Goal: Task Accomplishment & Management: Complete application form

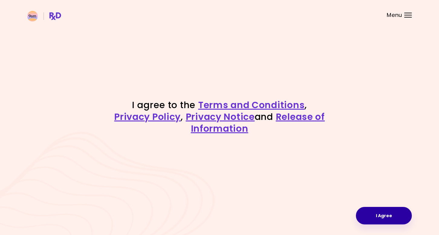
click at [383, 214] on button "I Agree" at bounding box center [384, 216] width 56 height 18
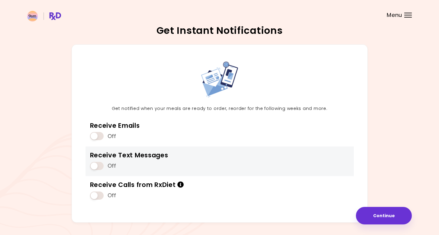
click at [102, 165] on span at bounding box center [97, 166] width 14 height 8
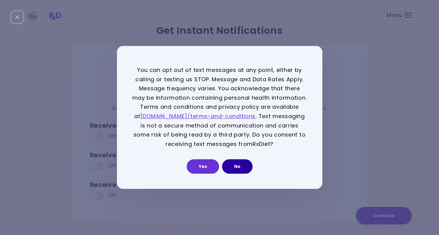
click at [233, 167] on button "No" at bounding box center [237, 167] width 31 height 15
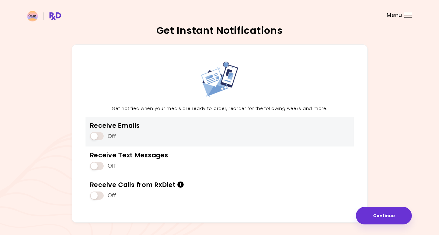
click at [100, 135] on span at bounding box center [97, 136] width 14 height 8
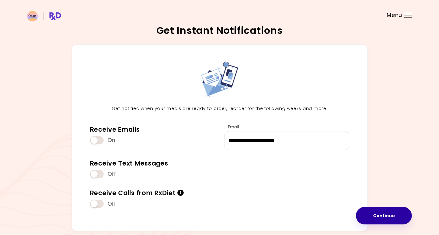
click at [394, 212] on button "Continue" at bounding box center [384, 216] width 56 height 18
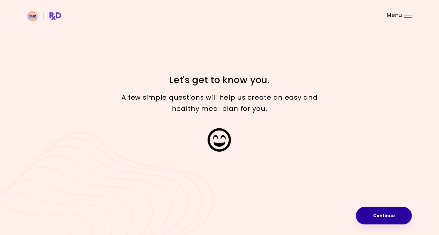
click at [380, 220] on button "Continue" at bounding box center [384, 216] width 56 height 18
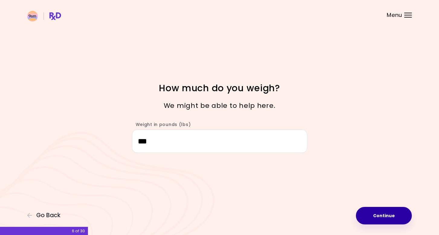
click at [383, 217] on button "Continue" at bounding box center [384, 216] width 56 height 18
select select "****"
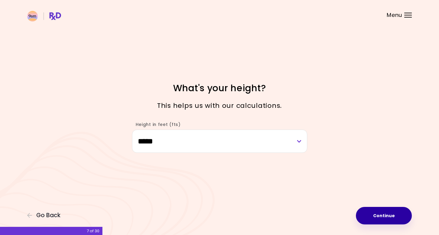
click at [383, 217] on button "Continue" at bounding box center [384, 216] width 56 height 18
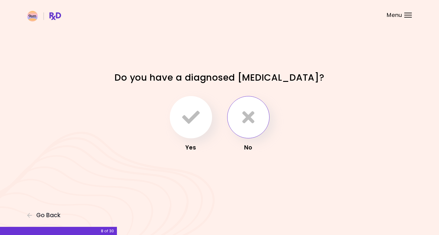
click at [253, 114] on icon "button" at bounding box center [249, 118] width 12 height 18
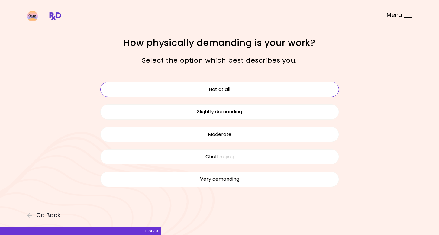
click at [219, 90] on button "Not at all" at bounding box center [219, 89] width 239 height 15
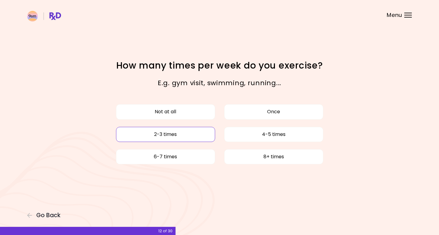
click at [168, 136] on button "2-3 times" at bounding box center [165, 134] width 99 height 15
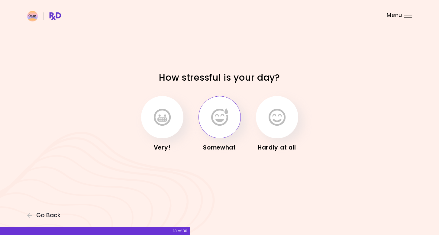
click at [224, 121] on icon "button" at bounding box center [219, 118] width 17 height 18
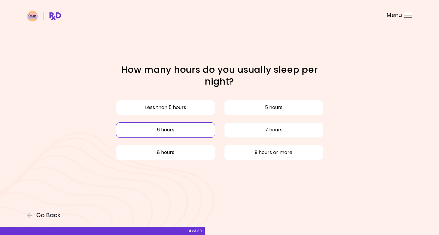
click at [191, 127] on button "6 hours" at bounding box center [165, 129] width 99 height 15
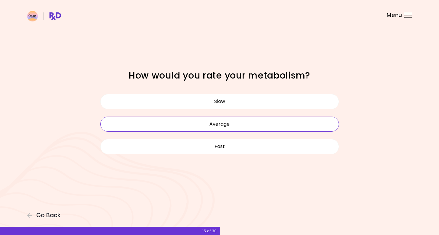
click at [240, 126] on button "Average" at bounding box center [219, 124] width 239 height 15
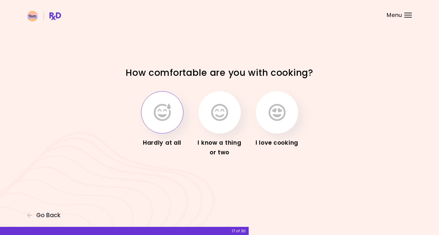
click at [164, 117] on icon "button" at bounding box center [162, 113] width 17 height 18
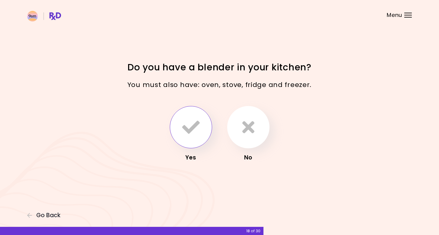
click at [191, 126] on icon "button" at bounding box center [191, 128] width 18 height 18
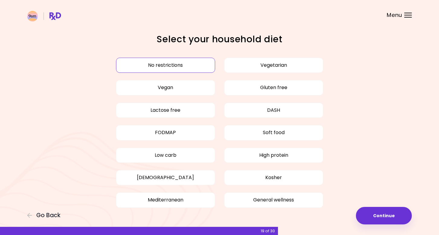
click at [162, 66] on button "No restrictions" at bounding box center [165, 65] width 99 height 15
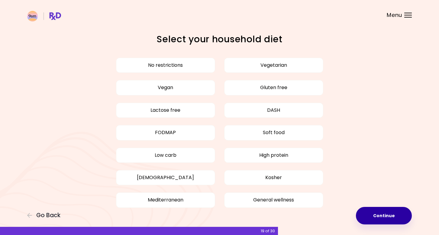
click at [381, 220] on button "Continue" at bounding box center [384, 216] width 56 height 18
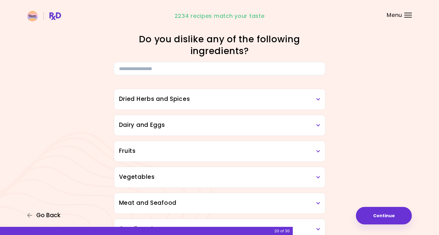
click at [49, 217] on span "Go Back" at bounding box center [48, 215] width 24 height 7
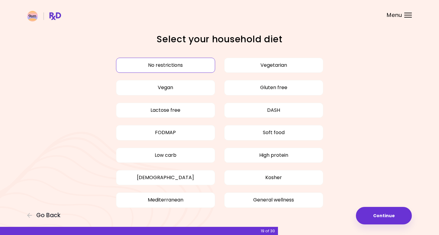
click at [154, 67] on button "No restrictions" at bounding box center [165, 65] width 99 height 15
click at [156, 64] on button "No restrictions" at bounding box center [165, 65] width 99 height 15
click at [389, 216] on button "Continue" at bounding box center [384, 216] width 56 height 18
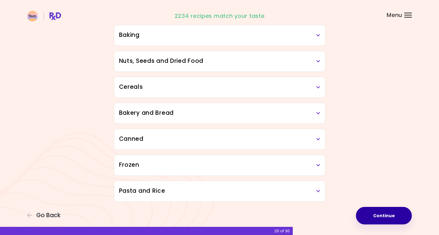
scroll to position [298, 0]
click at [318, 192] on icon at bounding box center [319, 191] width 4 height 4
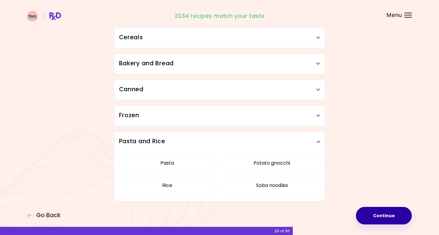
click at [317, 142] on icon at bounding box center [319, 142] width 4 height 4
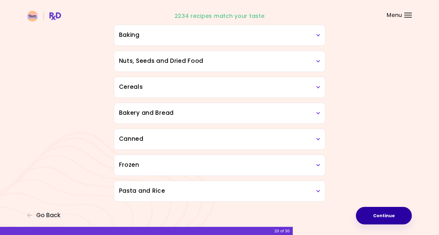
click at [319, 164] on icon at bounding box center [319, 165] width 4 height 4
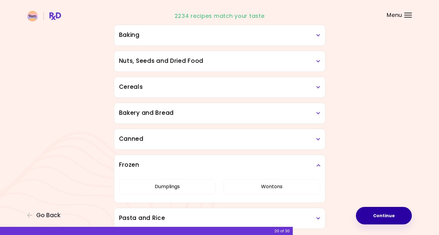
click at [319, 164] on icon at bounding box center [319, 165] width 4 height 4
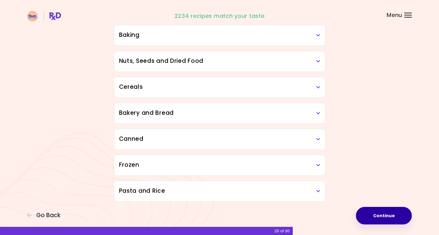
click at [318, 138] on icon at bounding box center [319, 139] width 4 height 4
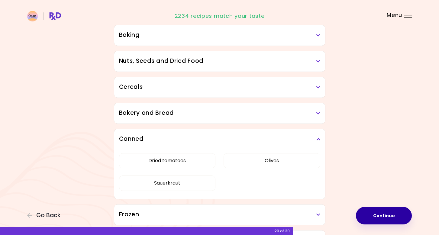
click at [318, 138] on icon at bounding box center [319, 139] width 4 height 4
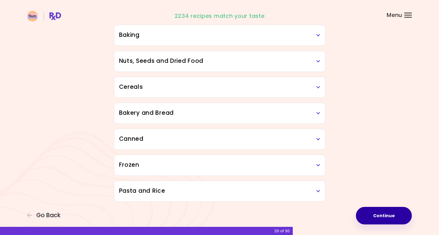
click at [318, 138] on icon at bounding box center [319, 139] width 4 height 4
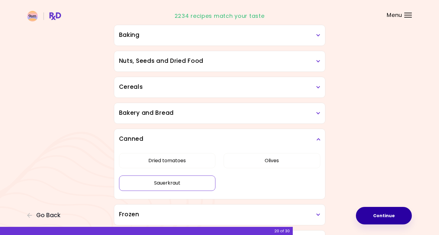
click at [172, 181] on button "Sauerkraut" at bounding box center [167, 183] width 97 height 15
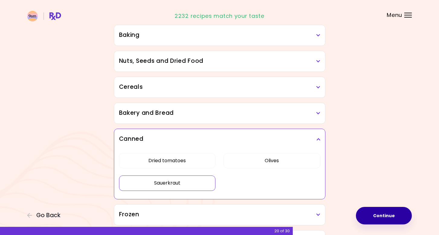
click at [316, 112] on h3 "Bakery and Bread" at bounding box center [219, 113] width 201 height 9
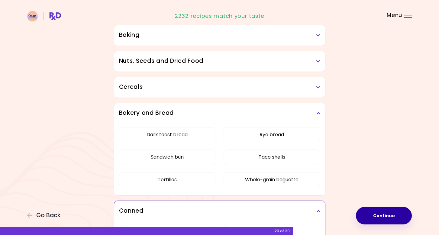
click at [316, 112] on h3 "Bakery and Bread" at bounding box center [219, 113] width 201 height 9
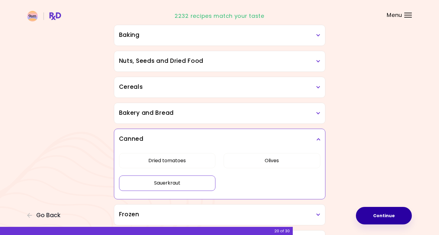
click at [315, 87] on h3 "Cereals" at bounding box center [219, 87] width 201 height 9
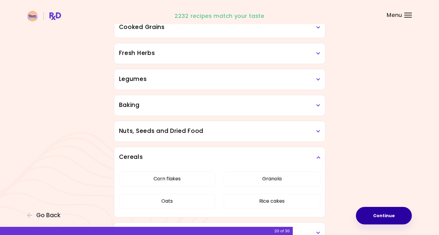
scroll to position [224, 0]
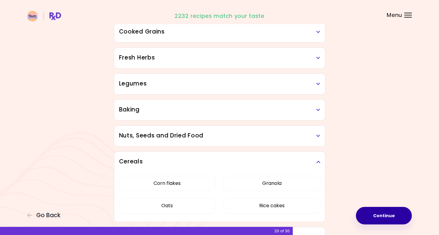
click at [318, 137] on icon at bounding box center [319, 136] width 4 height 4
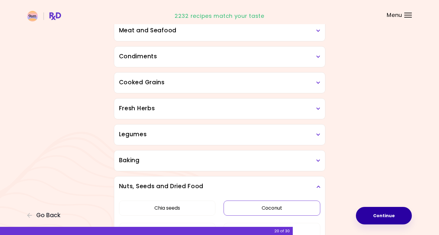
scroll to position [171, 0]
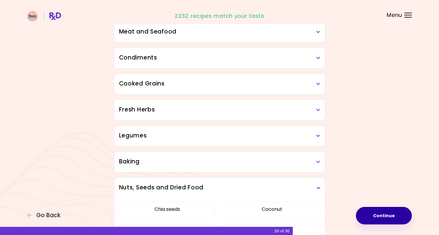
click at [317, 161] on icon at bounding box center [319, 162] width 4 height 4
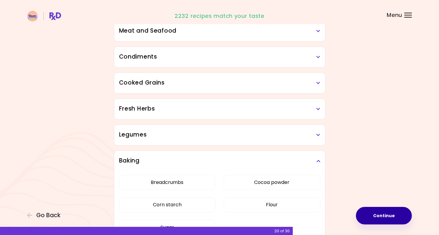
scroll to position [162, 0]
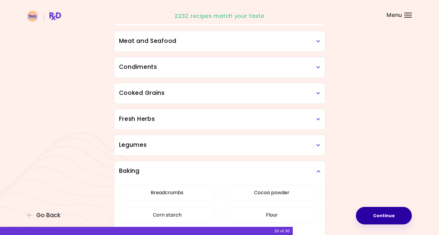
click at [315, 145] on h3 "Legumes" at bounding box center [219, 145] width 201 height 9
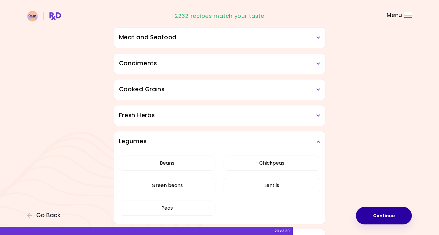
scroll to position [151, 0]
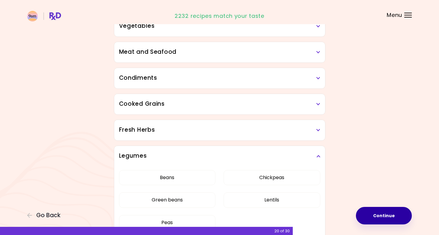
click at [317, 130] on icon at bounding box center [319, 130] width 4 height 4
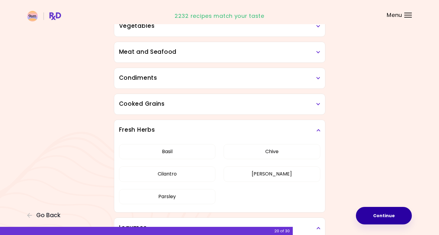
click at [316, 106] on h3 "Cooked Grains" at bounding box center [219, 104] width 201 height 9
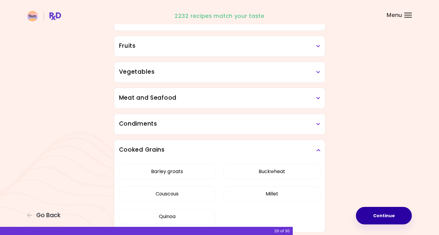
scroll to position [101, 0]
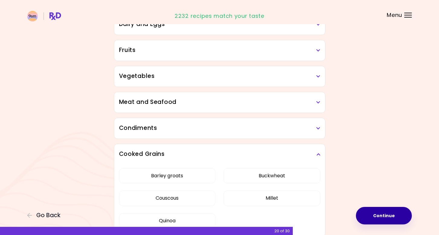
click at [316, 128] on h3 "Condiments" at bounding box center [219, 128] width 201 height 9
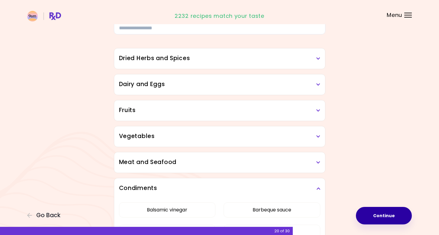
scroll to position [38, 0]
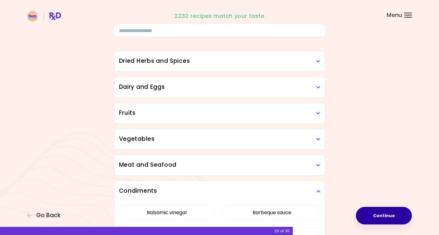
click at [315, 140] on h3 "Vegetables" at bounding box center [219, 139] width 201 height 9
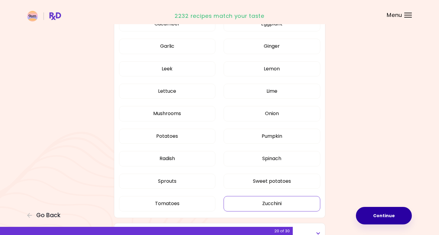
scroll to position [331, 0]
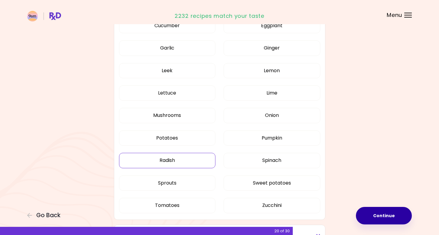
click at [169, 157] on button "Radish" at bounding box center [167, 160] width 97 height 15
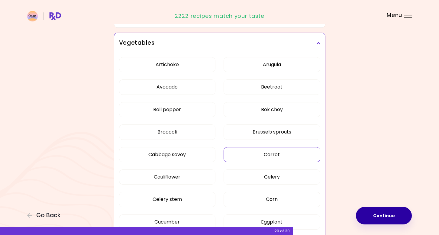
scroll to position [134, 0]
click at [171, 154] on button "Cabbage savoy" at bounding box center [167, 155] width 97 height 15
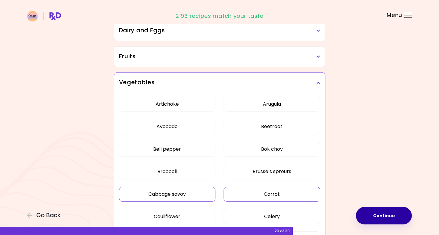
scroll to position [94, 0]
click at [282, 126] on button "Beetroot" at bounding box center [272, 126] width 97 height 15
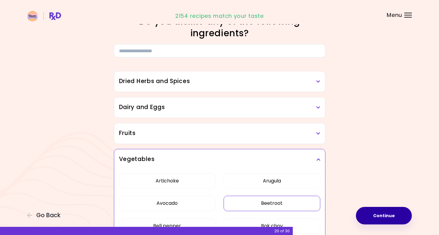
scroll to position [0, 0]
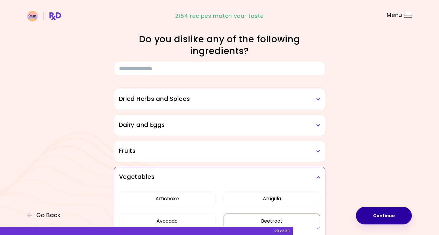
click at [292, 154] on h3 "Fruits" at bounding box center [219, 151] width 201 height 9
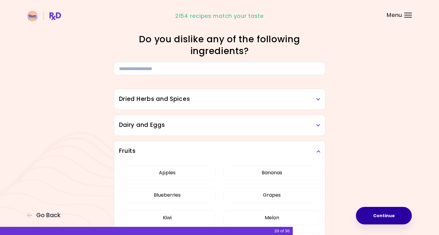
click at [282, 125] on h3 "Dairy and Eggs" at bounding box center [219, 125] width 201 height 9
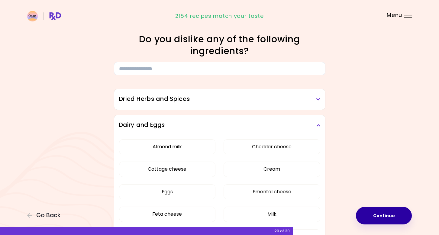
click at [233, 99] on h3 "Dried Herbs and Spices" at bounding box center [219, 99] width 201 height 9
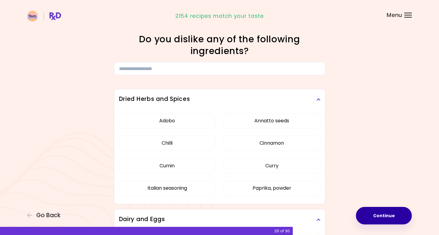
click at [376, 219] on button "Continue" at bounding box center [384, 216] width 56 height 18
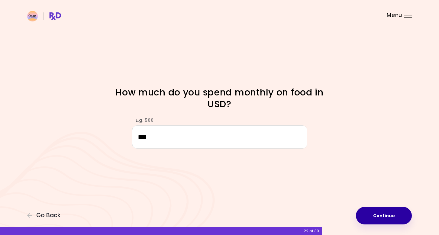
type input "***"
click at [379, 218] on button "Continue" at bounding box center [384, 216] width 56 height 18
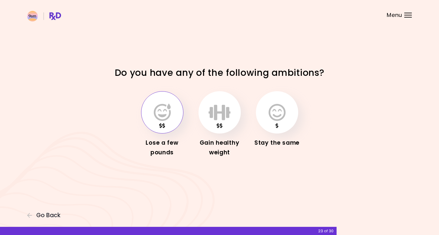
click at [161, 115] on icon "button" at bounding box center [162, 113] width 17 height 18
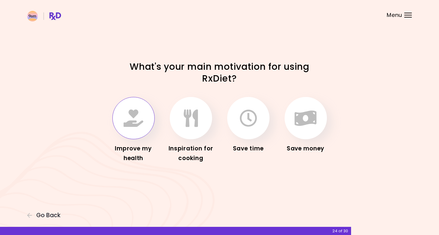
click at [131, 126] on icon "button" at bounding box center [134, 118] width 20 height 18
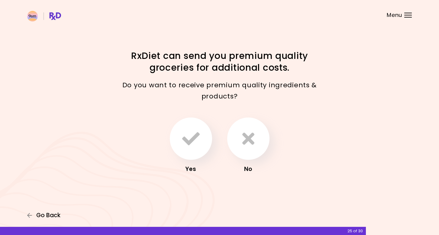
click at [48, 216] on span "Go Back" at bounding box center [48, 215] width 24 height 7
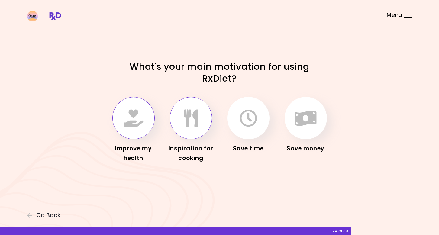
click at [185, 122] on icon "button" at bounding box center [191, 118] width 14 height 18
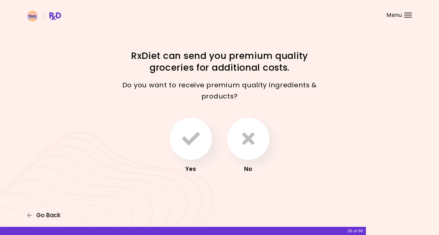
click at [55, 216] on span "Go Back" at bounding box center [48, 215] width 24 height 7
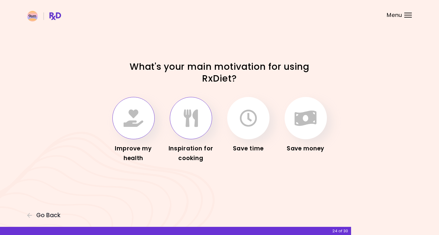
click at [142, 121] on icon "button" at bounding box center [134, 118] width 20 height 18
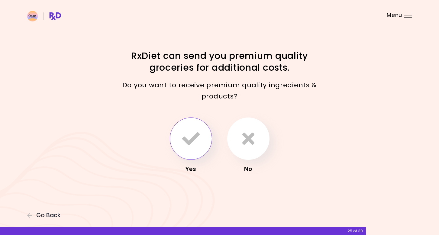
click at [194, 147] on icon "button" at bounding box center [191, 139] width 18 height 18
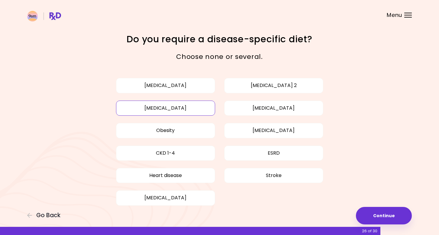
click at [172, 109] on button "[MEDICAL_DATA]" at bounding box center [165, 108] width 99 height 15
click at [172, 131] on button "Obesity" at bounding box center [165, 130] width 99 height 15
click at [384, 214] on button "Continue" at bounding box center [384, 216] width 56 height 18
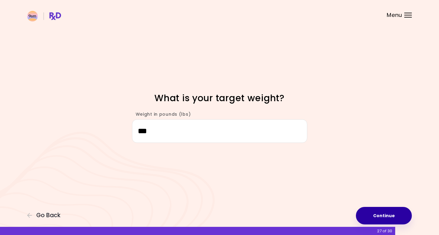
type input "***"
click at [388, 214] on button "Continue" at bounding box center [384, 216] width 56 height 18
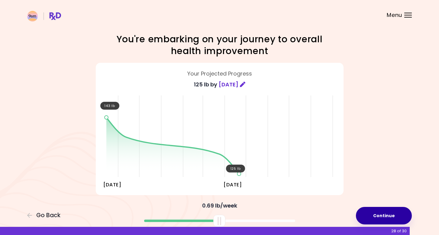
click at [387, 214] on button "Continue" at bounding box center [384, 216] width 56 height 18
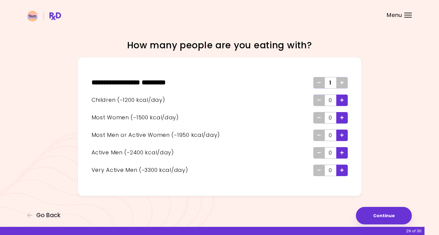
click at [342, 101] on icon "Add - Child" at bounding box center [343, 100] width 4 height 4
click at [342, 135] on icon "Add - Man or Active Woman" at bounding box center [343, 135] width 4 height 4
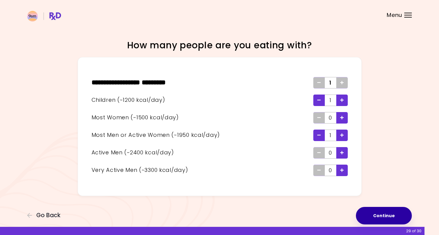
click at [390, 214] on button "Continue" at bounding box center [384, 216] width 56 height 18
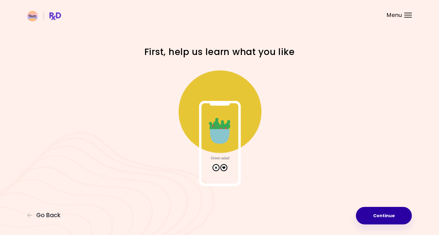
click at [386, 215] on button "Continue" at bounding box center [384, 216] width 56 height 18
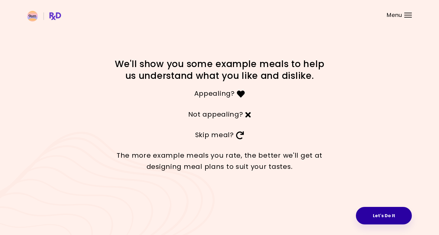
click at [389, 216] on button "Let's Do It" at bounding box center [384, 216] width 56 height 18
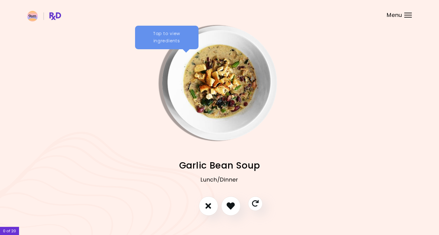
click at [150, 33] on div "Tap to view ingredients" at bounding box center [167, 38] width 64 height 24
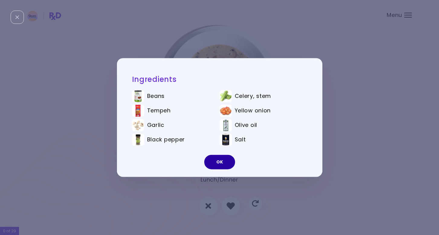
click at [215, 161] on button "OK" at bounding box center [219, 162] width 31 height 15
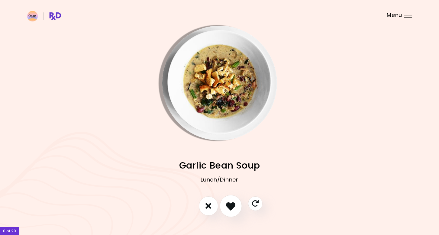
click at [235, 209] on icon "I like this recipe" at bounding box center [230, 205] width 9 height 9
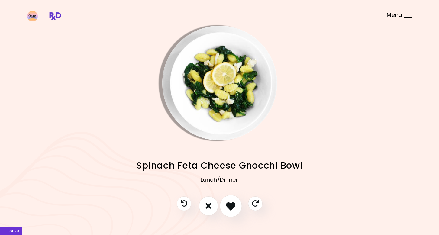
click at [232, 208] on icon "I like this recipe" at bounding box center [230, 205] width 9 height 9
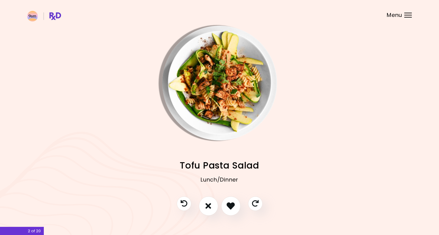
click at [211, 68] on img "Info - Tofu Pasta Salad" at bounding box center [219, 83] width 115 height 115
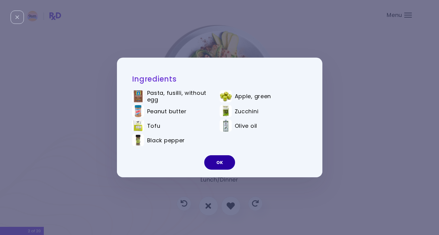
click at [220, 164] on button "OK" at bounding box center [219, 162] width 31 height 15
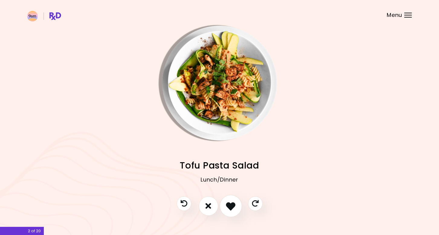
click at [230, 207] on icon "I like this recipe" at bounding box center [230, 205] width 9 height 9
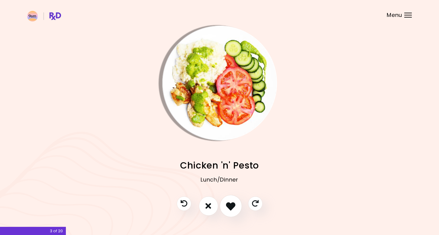
click at [230, 207] on icon "I like this recipe" at bounding box center [230, 205] width 9 height 9
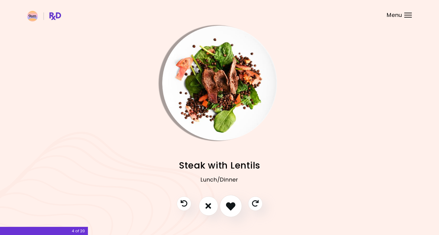
click at [230, 207] on icon "I like this recipe" at bounding box center [230, 205] width 9 height 9
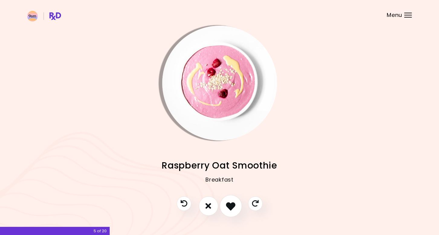
click at [230, 207] on icon "I like this recipe" at bounding box center [230, 205] width 9 height 9
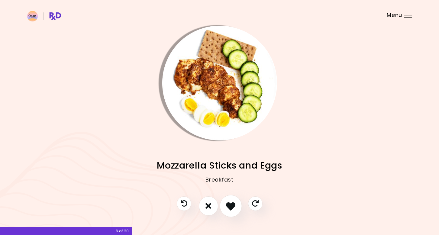
click at [230, 207] on icon "I like this recipe" at bounding box center [230, 205] width 9 height 9
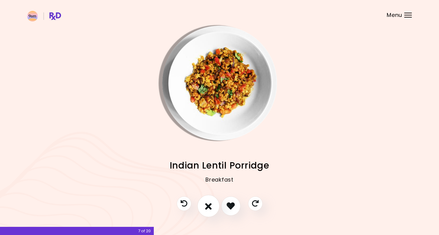
click at [210, 207] on icon "I don't like this recipe" at bounding box center [208, 205] width 7 height 9
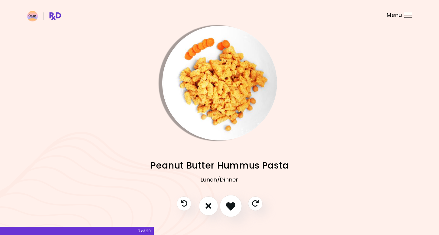
click at [231, 206] on icon "I like this recipe" at bounding box center [230, 205] width 9 height 9
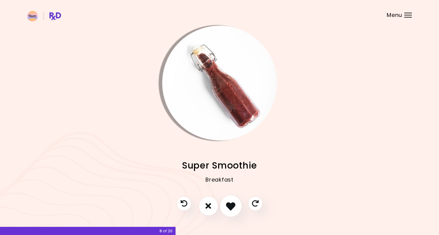
click at [231, 206] on icon "I like this recipe" at bounding box center [230, 205] width 9 height 9
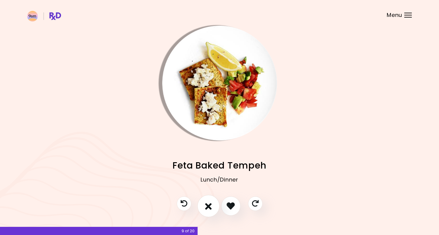
click at [207, 206] on icon "I don't like this recipe" at bounding box center [208, 205] width 7 height 9
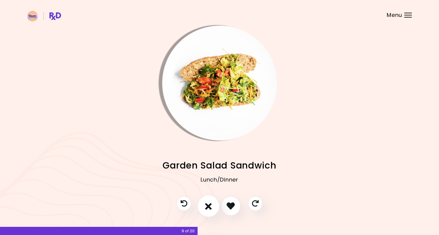
click at [210, 207] on icon "I don't like this recipe" at bounding box center [208, 205] width 7 height 9
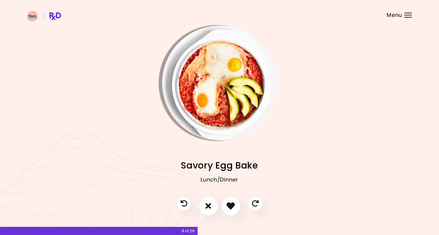
click at [221, 67] on img "Info - Savory Egg Bake" at bounding box center [219, 83] width 115 height 115
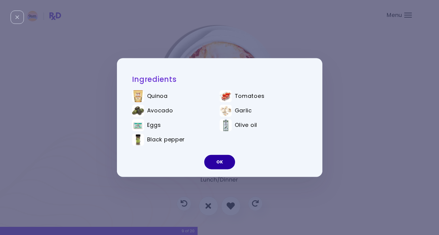
click at [220, 156] on button "OK" at bounding box center [219, 162] width 31 height 15
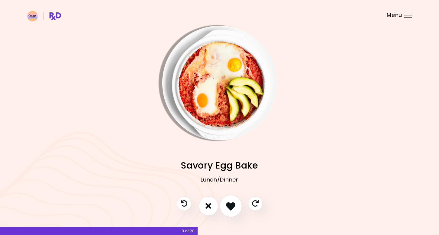
click at [230, 204] on icon "I like this recipe" at bounding box center [230, 205] width 9 height 9
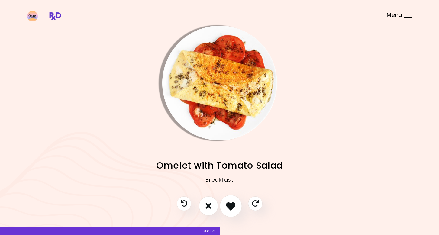
click at [232, 206] on icon "I like this recipe" at bounding box center [230, 205] width 9 height 9
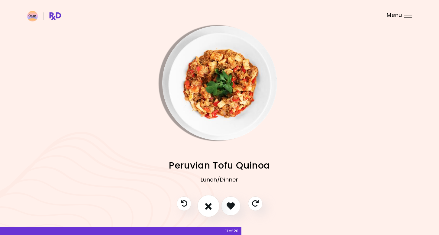
click at [210, 207] on icon "I don't like this recipe" at bounding box center [208, 205] width 7 height 9
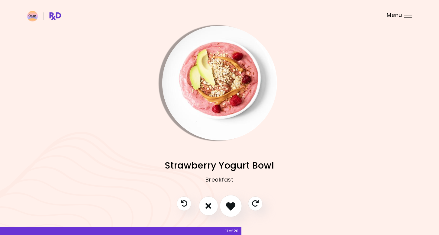
click at [232, 207] on icon "I like this recipe" at bounding box center [230, 205] width 9 height 9
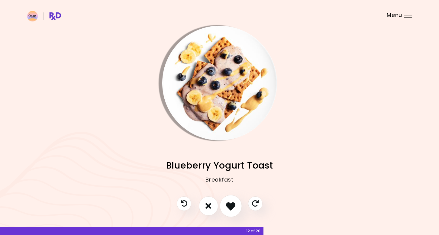
click at [232, 207] on icon "I like this recipe" at bounding box center [230, 205] width 9 height 9
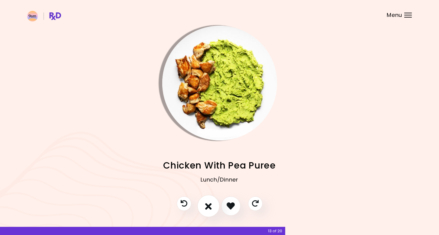
click at [208, 208] on icon "I don't like this recipe" at bounding box center [208, 205] width 7 height 9
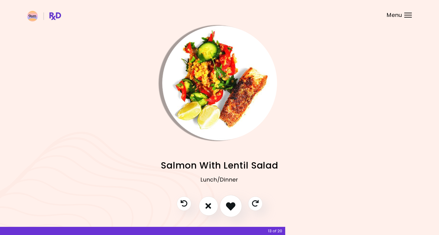
click at [231, 207] on icon "I like this recipe" at bounding box center [230, 205] width 9 height 9
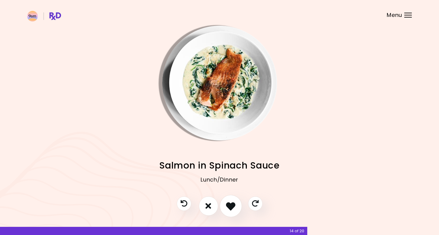
click at [231, 207] on icon "I like this recipe" at bounding box center [230, 205] width 9 height 9
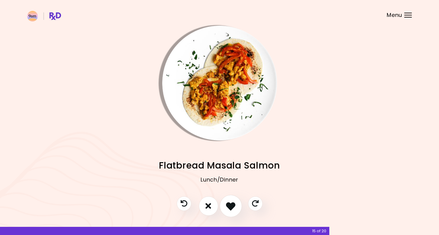
click at [231, 207] on icon "I like this recipe" at bounding box center [230, 205] width 9 height 9
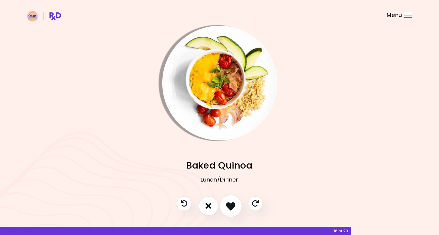
click at [231, 207] on icon "I like this recipe" at bounding box center [230, 205] width 9 height 9
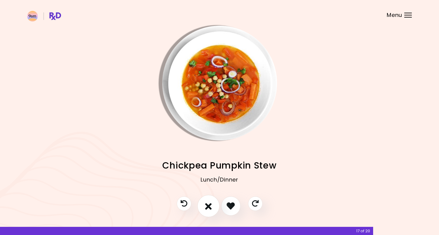
click at [203, 207] on button "I don't like this recipe" at bounding box center [209, 206] width 22 height 22
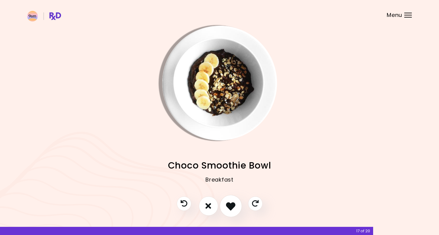
click at [229, 207] on icon "I like this recipe" at bounding box center [230, 205] width 9 height 9
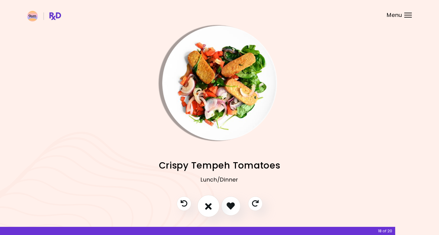
click at [213, 206] on button "I don't like this recipe" at bounding box center [209, 206] width 22 height 22
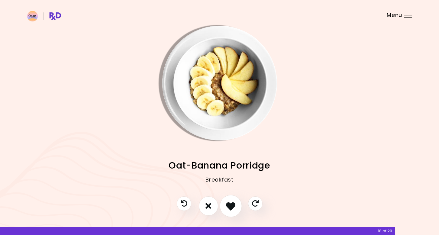
click at [232, 206] on icon "I like this recipe" at bounding box center [230, 205] width 9 height 9
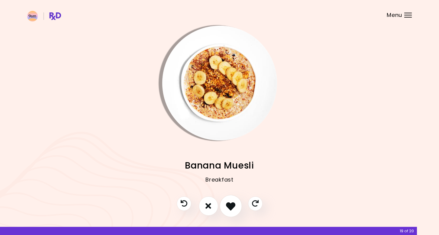
click at [232, 206] on icon "I like this recipe" at bounding box center [230, 205] width 9 height 9
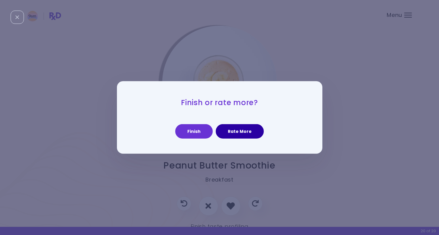
click at [244, 130] on button "Rate More" at bounding box center [240, 131] width 48 height 15
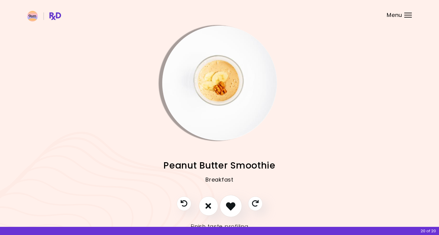
click at [232, 207] on icon "I like this recipe" at bounding box center [230, 205] width 9 height 9
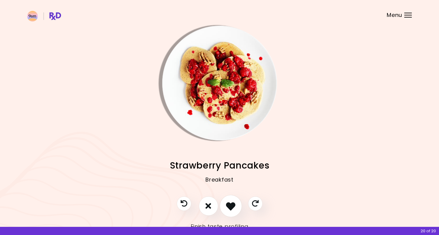
click at [232, 207] on icon "I like this recipe" at bounding box center [230, 205] width 9 height 9
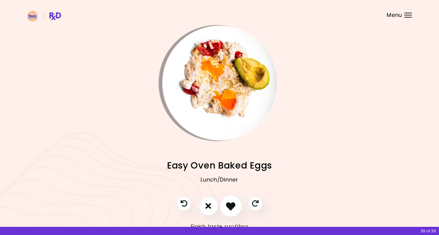
click at [232, 207] on icon "I like this recipe" at bounding box center [230, 205] width 9 height 9
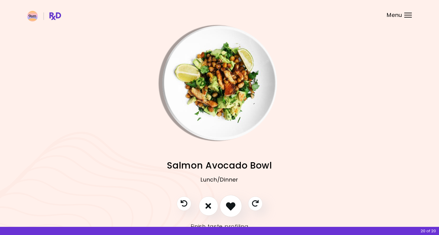
click at [232, 207] on icon "I like this recipe" at bounding box center [230, 205] width 9 height 9
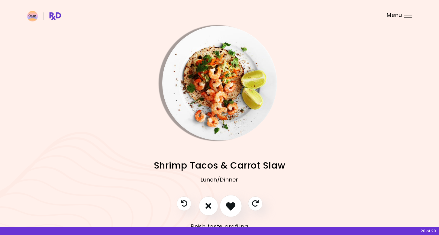
click at [232, 207] on icon "I like this recipe" at bounding box center [230, 205] width 9 height 9
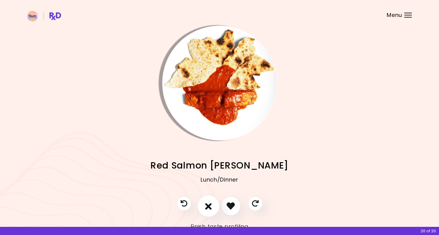
click at [208, 207] on icon "I don't like this recipe" at bounding box center [208, 205] width 7 height 9
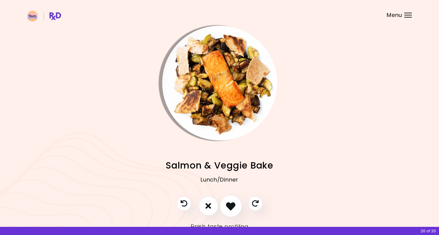
click at [229, 205] on icon "I like this recipe" at bounding box center [230, 205] width 9 height 9
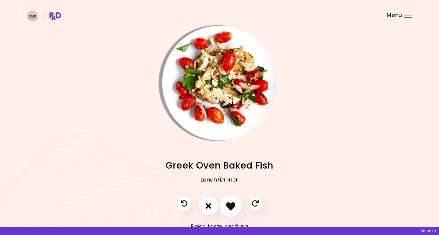
click at [229, 205] on icon "I like this recipe" at bounding box center [230, 205] width 9 height 9
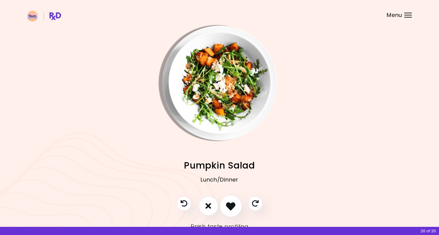
click at [229, 205] on icon "I like this recipe" at bounding box center [230, 205] width 9 height 9
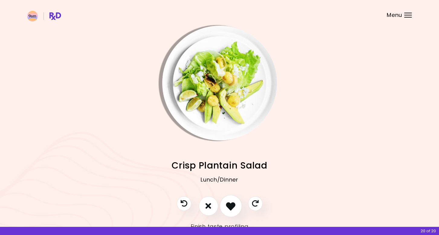
click at [229, 205] on icon "I like this recipe" at bounding box center [230, 205] width 9 height 9
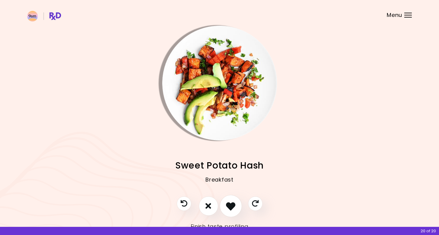
click at [229, 205] on icon "I like this recipe" at bounding box center [230, 205] width 9 height 9
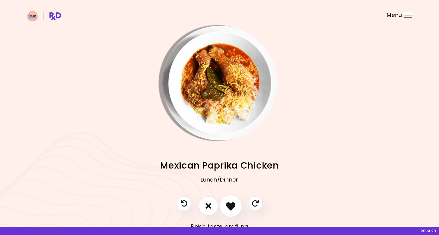
click at [229, 205] on icon "I like this recipe" at bounding box center [230, 205] width 9 height 9
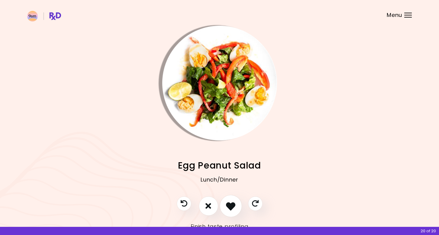
click at [229, 205] on icon "I like this recipe" at bounding box center [230, 205] width 9 height 9
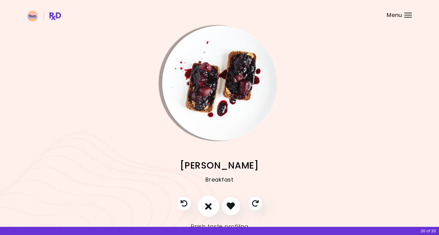
click at [210, 206] on icon "I don't like this recipe" at bounding box center [208, 205] width 7 height 9
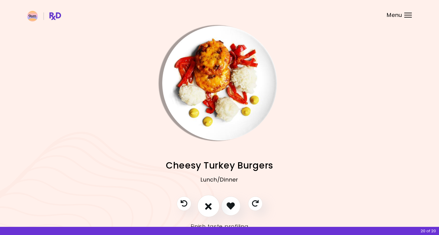
click at [209, 205] on icon "I don't like this recipe" at bounding box center [208, 205] width 7 height 9
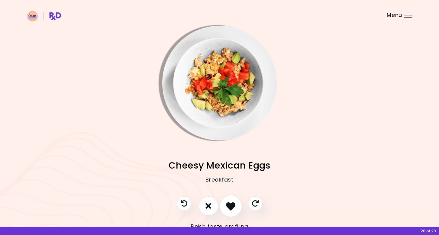
click at [232, 204] on icon "I like this recipe" at bounding box center [230, 205] width 9 height 9
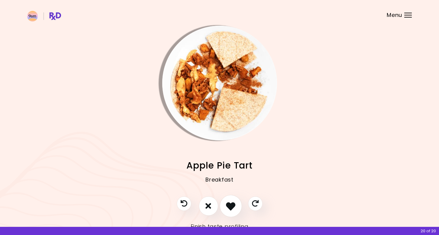
click at [232, 204] on icon "I like this recipe" at bounding box center [230, 205] width 9 height 9
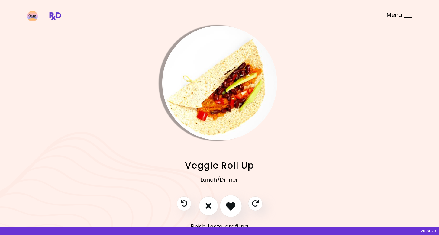
click at [232, 204] on icon "I like this recipe" at bounding box center [230, 205] width 9 height 9
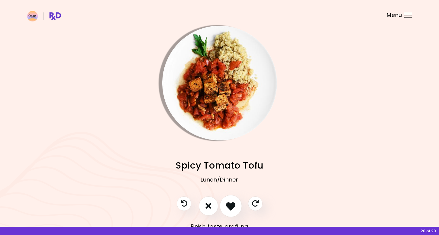
click at [232, 204] on icon "I like this recipe" at bounding box center [230, 205] width 9 height 9
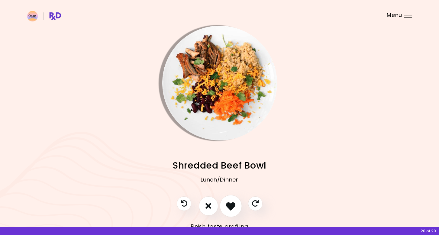
click at [232, 204] on icon "I like this recipe" at bounding box center [230, 205] width 9 height 9
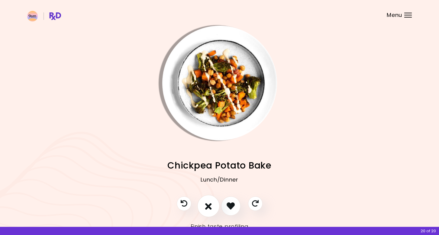
click at [211, 205] on icon "I don't like this recipe" at bounding box center [208, 205] width 7 height 9
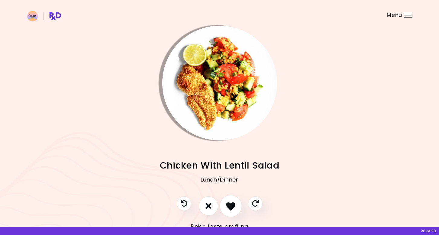
click at [229, 205] on icon "I like this recipe" at bounding box center [230, 205] width 9 height 9
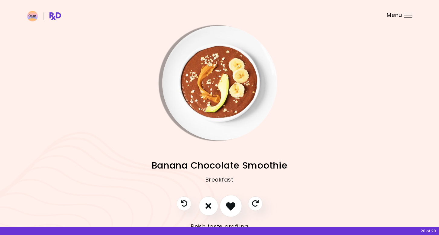
click at [229, 205] on icon "I like this recipe" at bounding box center [230, 205] width 9 height 9
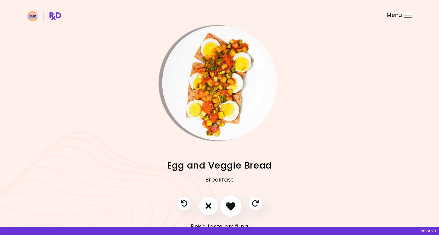
click at [229, 205] on icon "I like this recipe" at bounding box center [230, 205] width 9 height 9
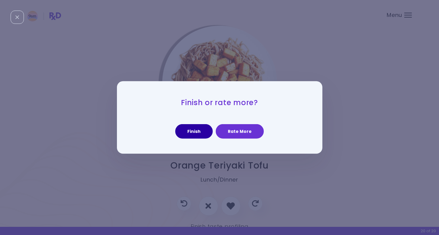
click at [194, 134] on button "Finish" at bounding box center [194, 131] width 38 height 15
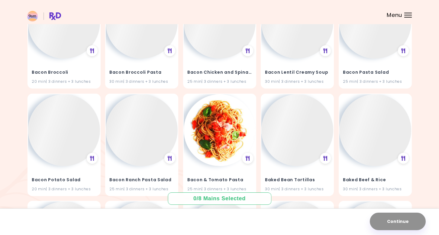
scroll to position [746, 0]
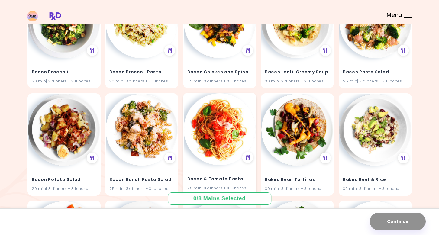
click at [218, 138] on img at bounding box center [220, 129] width 72 height 72
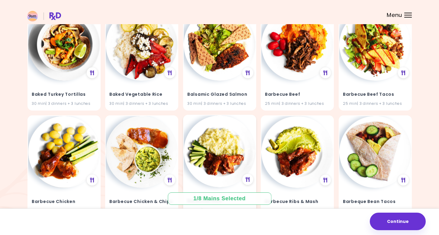
scroll to position [1365, 0]
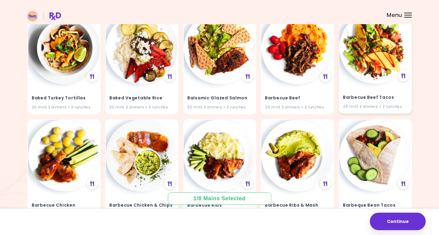
click at [380, 60] on img at bounding box center [376, 48] width 72 height 72
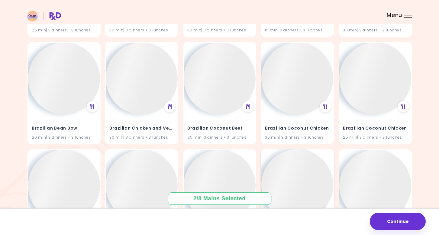
scroll to position [3697, 0]
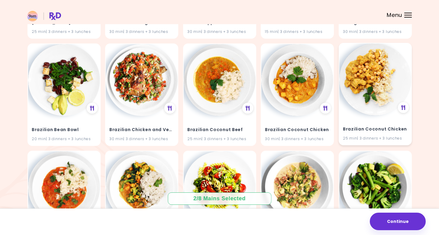
click at [380, 76] on img at bounding box center [376, 80] width 72 height 72
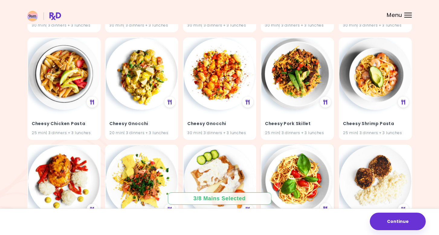
scroll to position [5193, 0]
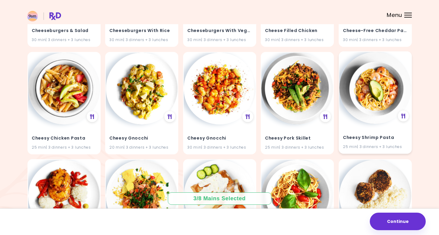
click at [376, 85] on img at bounding box center [376, 88] width 72 height 72
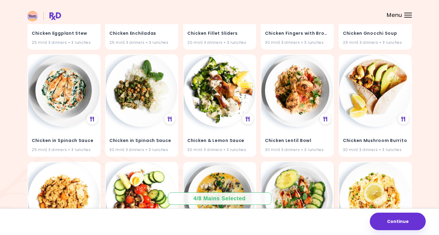
scroll to position [6373, 0]
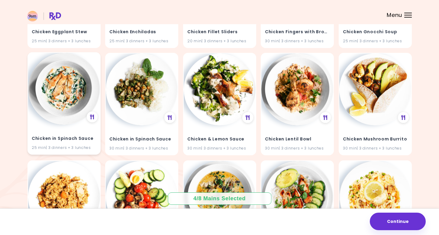
click at [51, 82] on img at bounding box center [64, 89] width 72 height 72
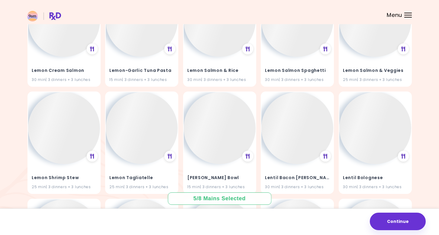
scroll to position [13427, 0]
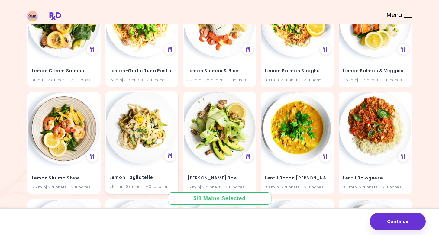
click at [149, 92] on img at bounding box center [142, 128] width 72 height 72
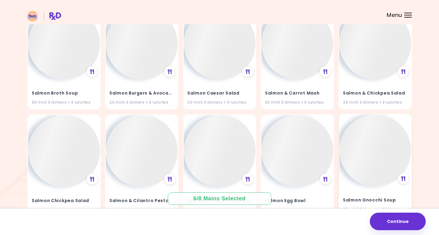
scroll to position [20187, 0]
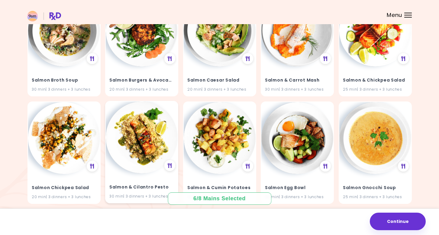
click at [144, 102] on img at bounding box center [142, 138] width 72 height 72
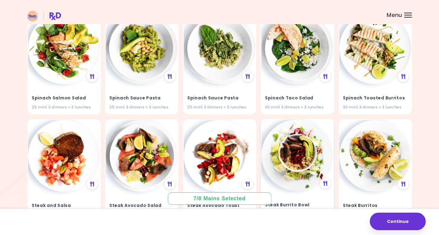
scroll to position [23393, 0]
click at [289, 119] on img at bounding box center [298, 155] width 72 height 72
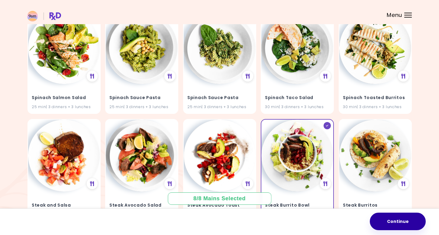
click at [396, 223] on button "Continue" at bounding box center [398, 222] width 56 height 18
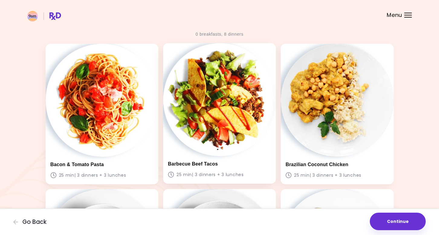
scroll to position [17, 0]
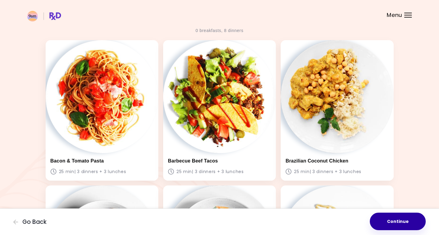
click at [393, 225] on button "Continue" at bounding box center [398, 222] width 56 height 18
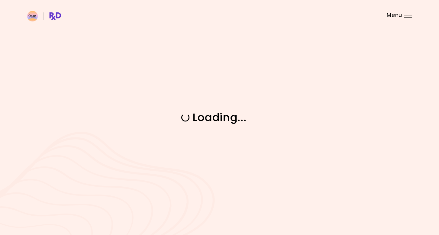
scroll to position [0, 0]
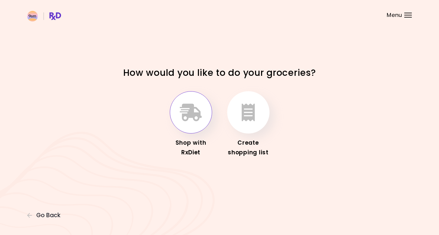
click at [197, 111] on icon "button" at bounding box center [191, 113] width 22 height 18
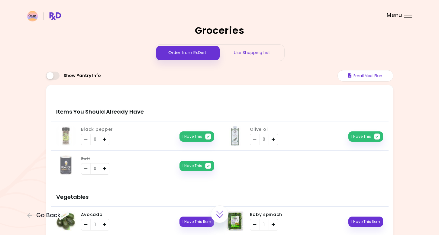
click at [246, 49] on div "Use Shopping List" at bounding box center [252, 53] width 65 height 16
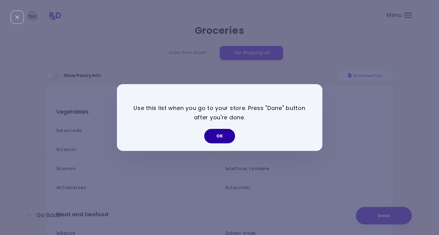
click at [223, 137] on button "OK" at bounding box center [219, 136] width 31 height 15
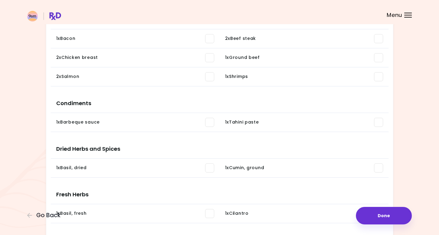
scroll to position [185, 0]
